Goal: Task Accomplishment & Management: Manage account settings

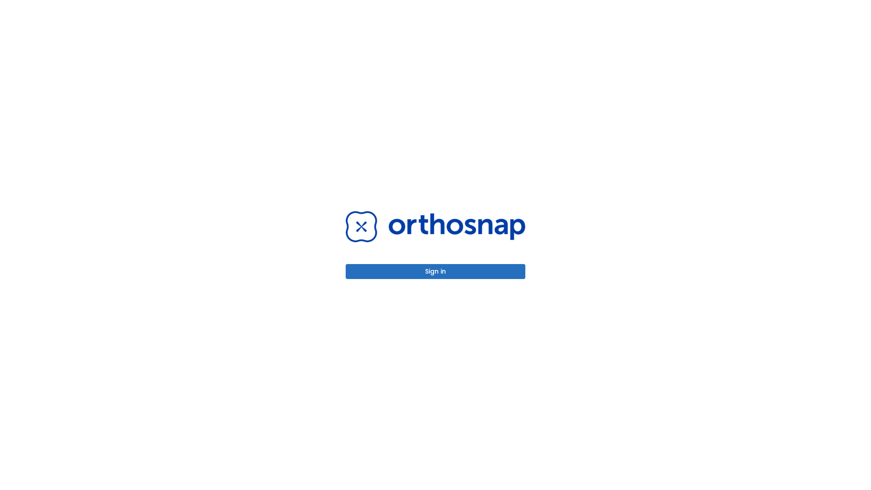
click at [435, 271] on button "Sign in" at bounding box center [436, 271] width 180 height 15
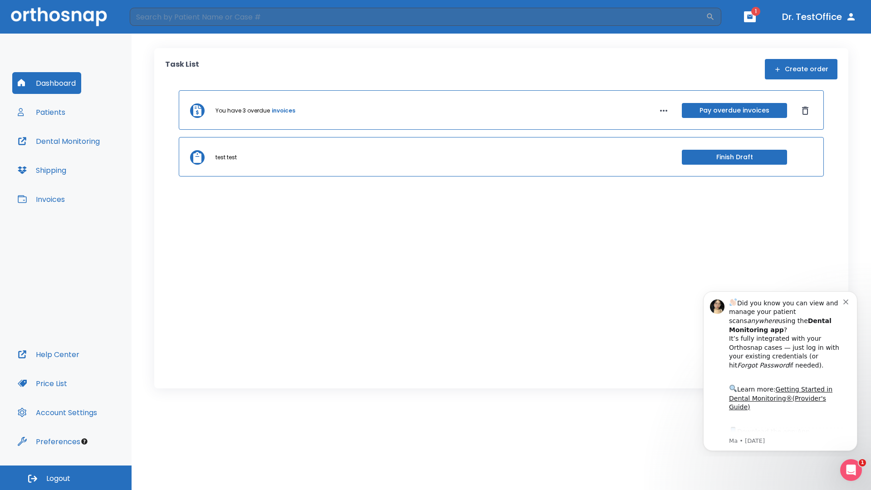
click at [66, 478] on span "Logout" at bounding box center [58, 478] width 24 height 10
